Goal: Information Seeking & Learning: Check status

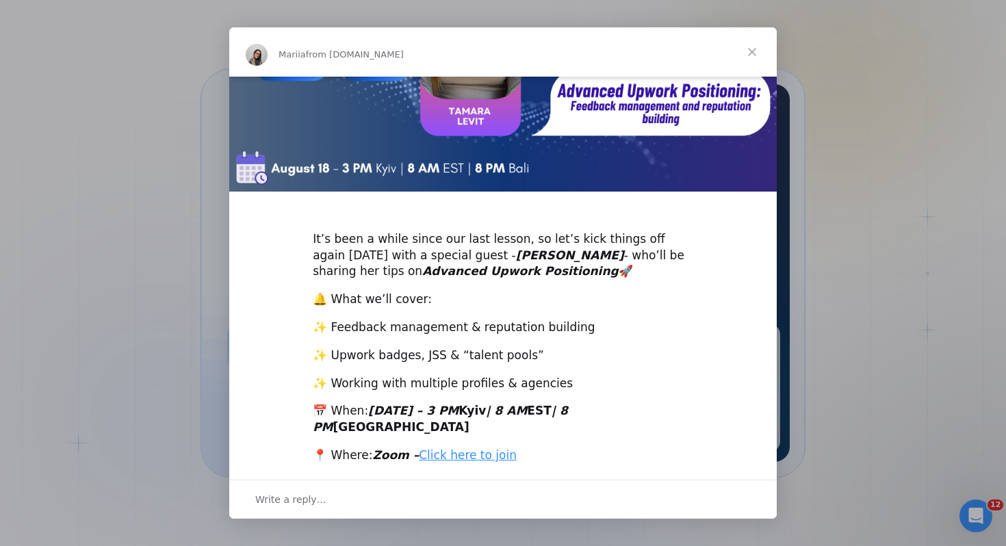
scroll to position [239, 0]
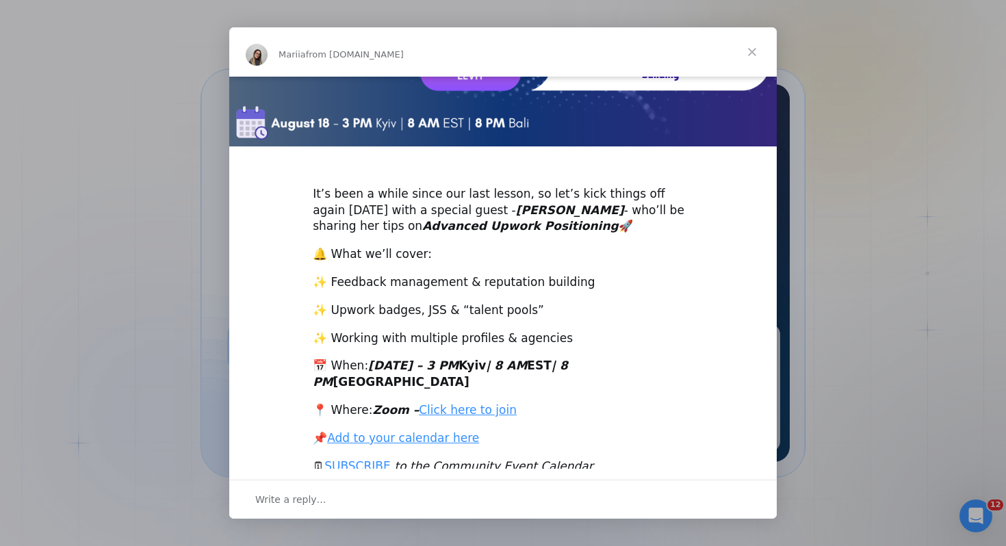
click at [754, 51] on span "Close" at bounding box center [752, 51] width 49 height 49
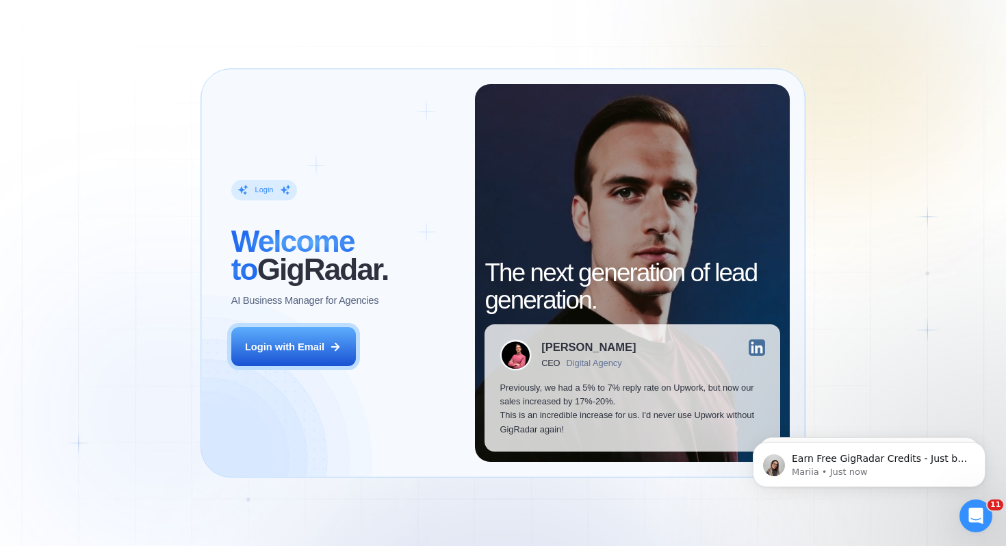
scroll to position [0, 0]
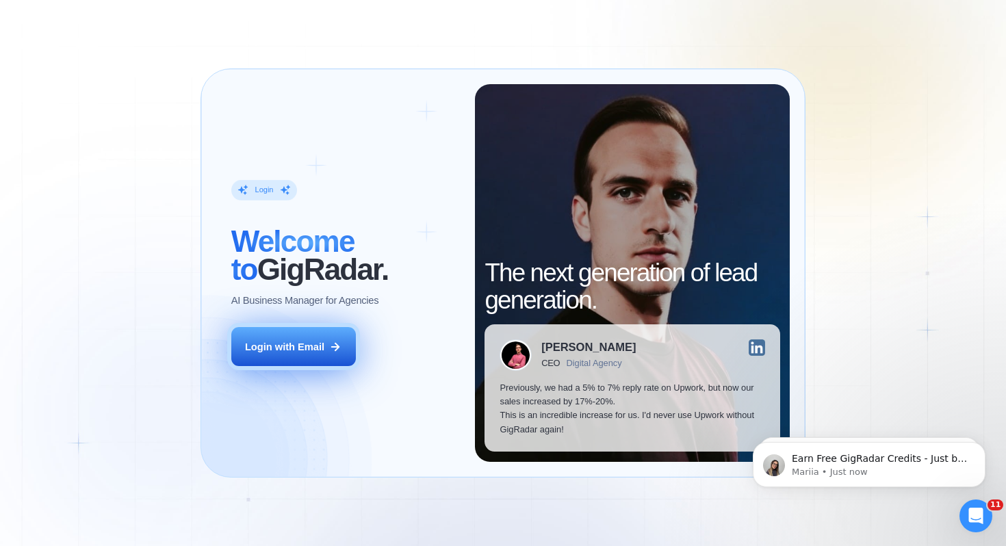
click at [246, 343] on div "Login with Email" at bounding box center [284, 347] width 79 height 14
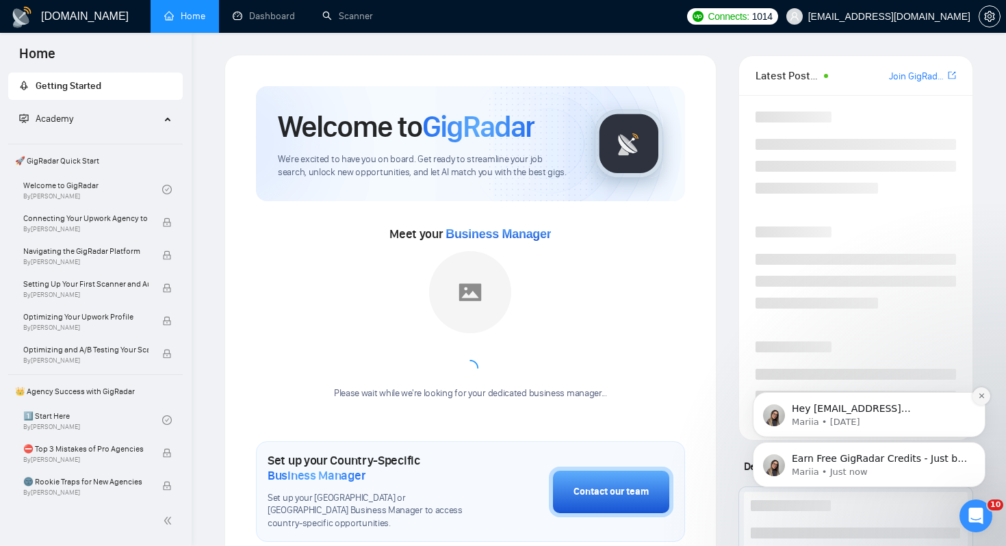
click at [981, 394] on icon "Dismiss notification" at bounding box center [982, 396] width 8 height 8
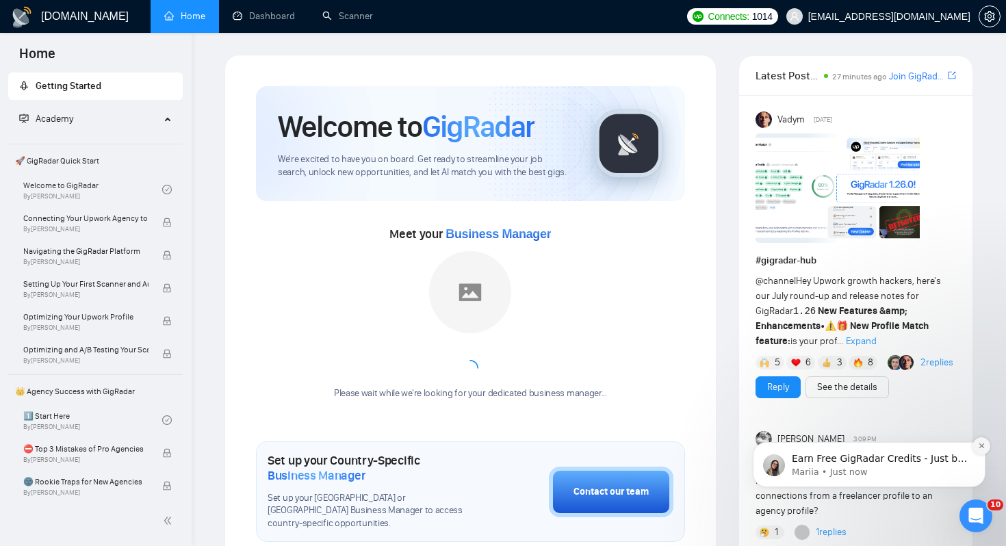
click at [980, 444] on icon "Dismiss notification" at bounding box center [982, 446] width 8 height 8
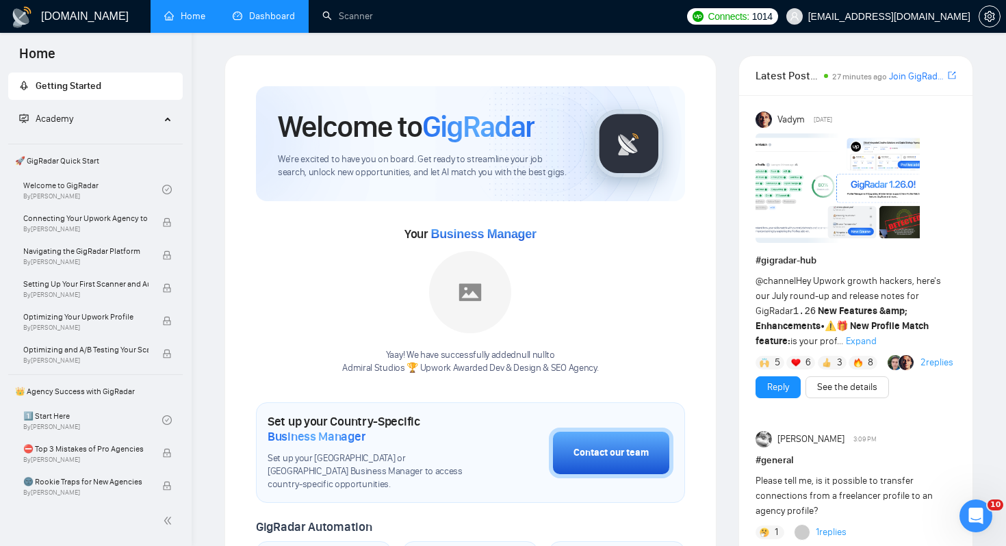
click at [281, 10] on link "Dashboard" at bounding box center [264, 16] width 62 height 12
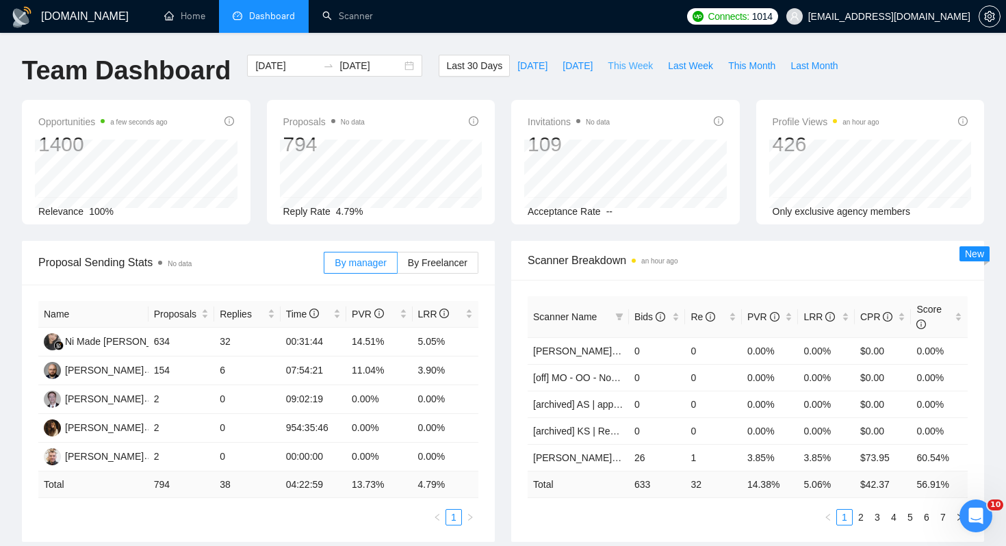
click at [641, 66] on span "This Week" at bounding box center [630, 65] width 45 height 15
type input "2025-08-11"
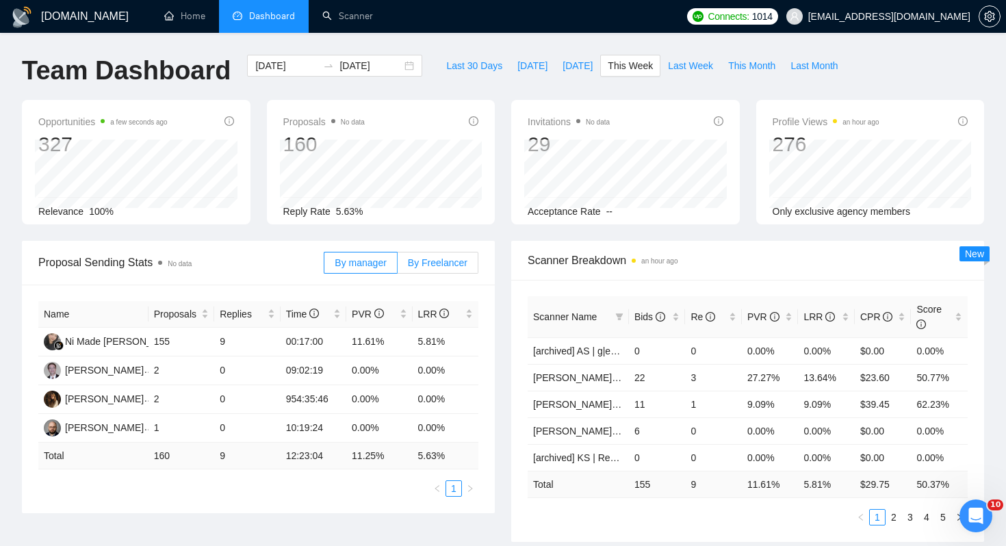
click at [429, 264] on span "By Freelancer" at bounding box center [438, 262] width 60 height 11
click at [398, 266] on input "By Freelancer" at bounding box center [398, 266] width 0 height 0
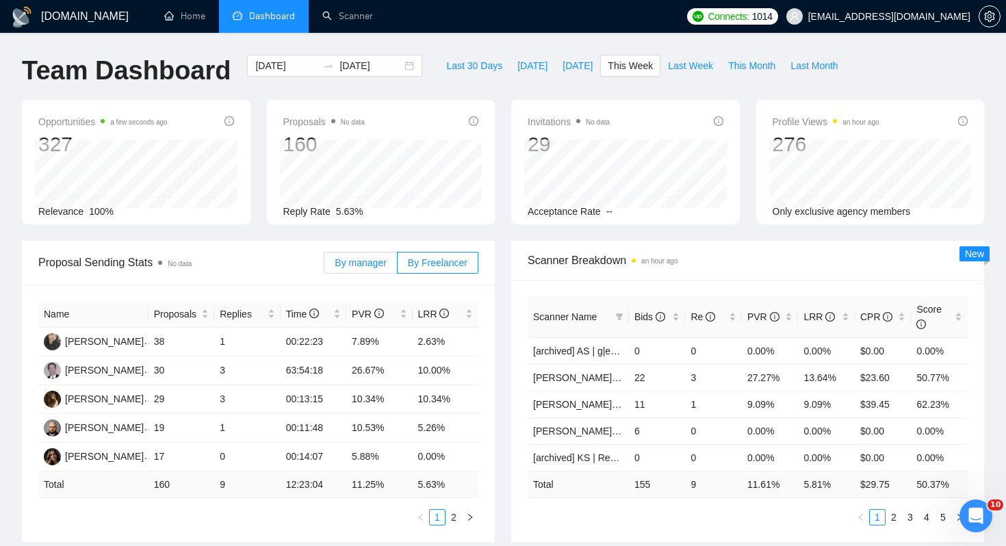
click at [370, 264] on span "By manager" at bounding box center [360, 262] width 51 height 11
click at [324, 266] on input "By manager" at bounding box center [324, 266] width 0 height 0
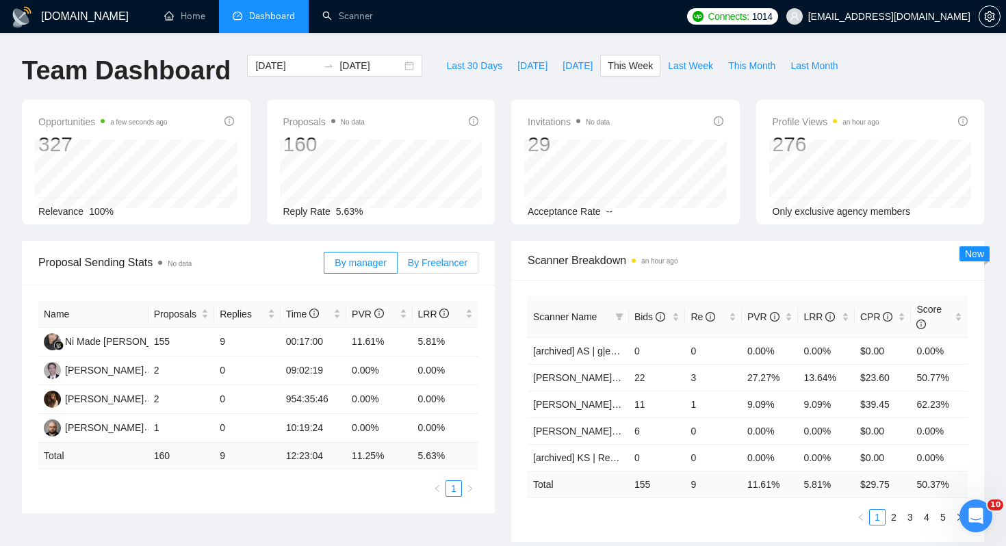
click at [409, 254] on label "By Freelancer" at bounding box center [438, 263] width 81 height 22
click at [398, 266] on input "By Freelancer" at bounding box center [398, 266] width 0 height 0
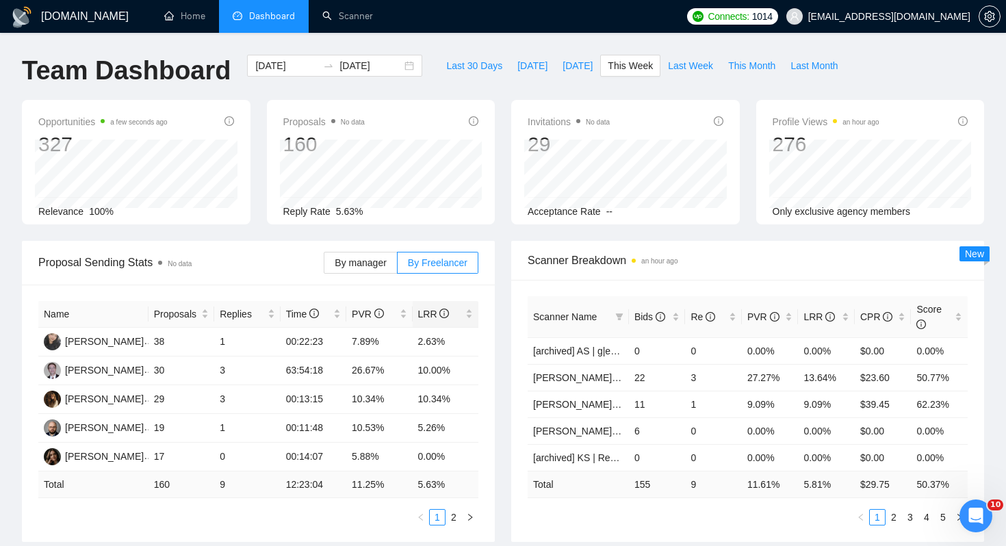
click at [461, 327] on th "LRR" at bounding box center [446, 314] width 66 height 27
click at [461, 318] on span "LRR" at bounding box center [440, 314] width 45 height 15
click at [503, 324] on div "Scanner Breakdown an hour ago Scanner Name Bids Re PVR LRR CPR Score [archived]…" at bounding box center [747, 391] width 489 height 301
click at [466, 515] on icon "right" at bounding box center [470, 517] width 8 height 8
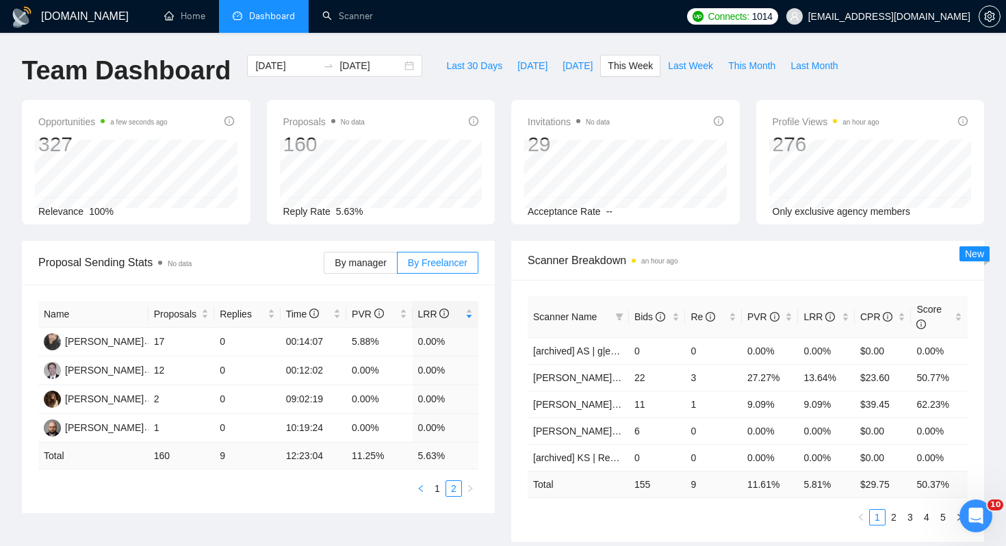
click at [423, 488] on icon "left" at bounding box center [421, 489] width 8 height 8
